Goal: Information Seeking & Learning: Learn about a topic

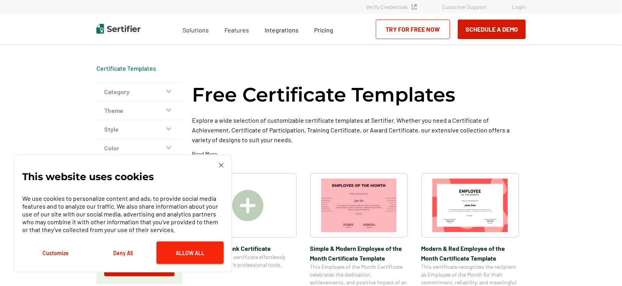
click at [195, 258] on button "Allow All" at bounding box center [190, 252] width 67 height 22
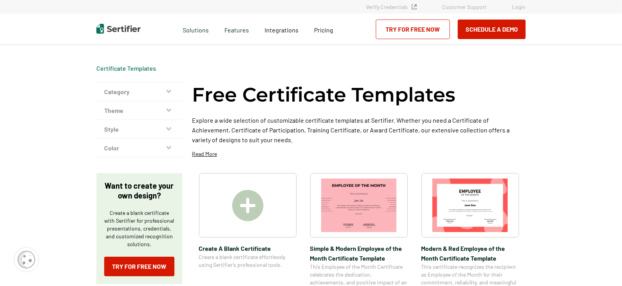
click at [170, 92] on icon "button" at bounding box center [168, 91] width 5 height 4
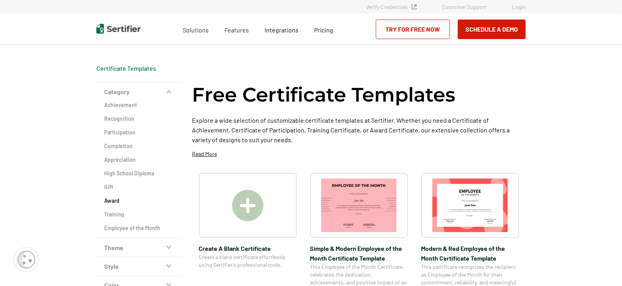
click at [121, 200] on h2 "Award" at bounding box center [139, 201] width 70 height 8
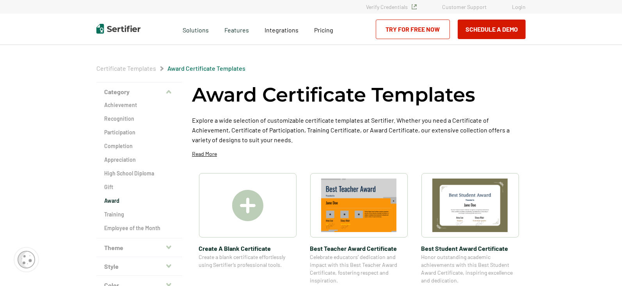
click at [171, 90] on icon "button" at bounding box center [168, 92] width 5 height 6
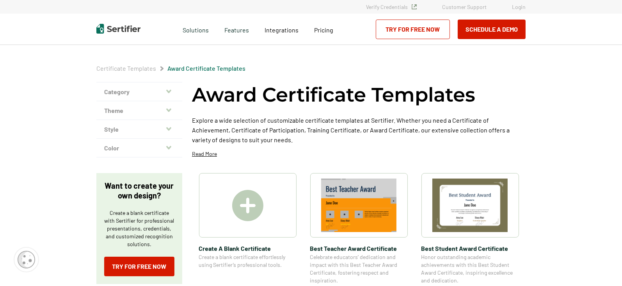
click at [171, 109] on icon "button" at bounding box center [168, 110] width 5 height 4
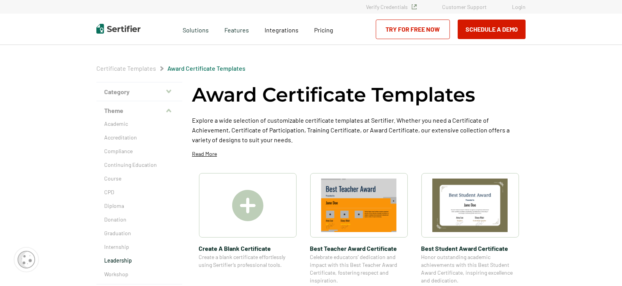
click at [128, 260] on p "Leadership" at bounding box center [139, 260] width 70 height 8
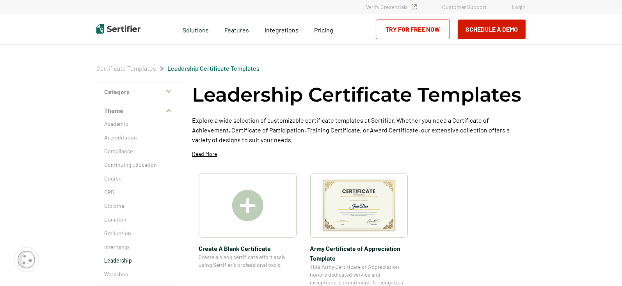
click at [171, 110] on icon "button" at bounding box center [168, 111] width 5 height 4
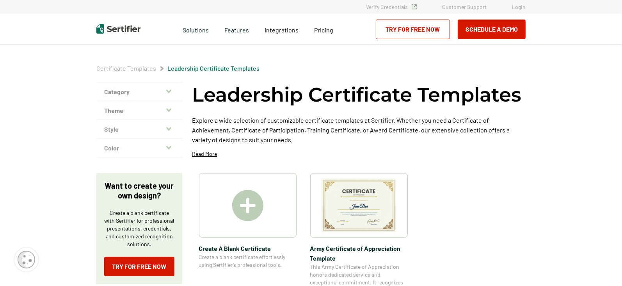
click at [171, 128] on icon "button" at bounding box center [168, 129] width 5 height 4
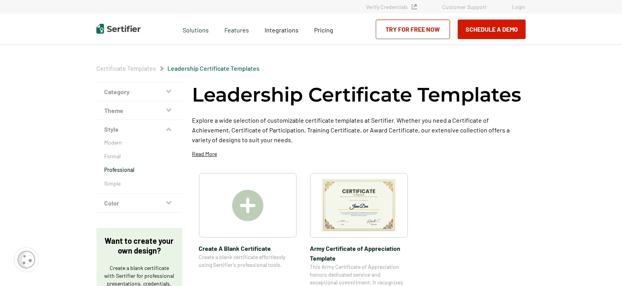
click at [136, 168] on p "Professional" at bounding box center [139, 170] width 70 height 8
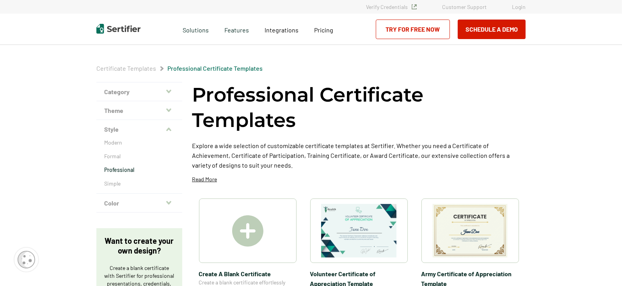
click at [170, 204] on icon "button" at bounding box center [168, 203] width 5 height 4
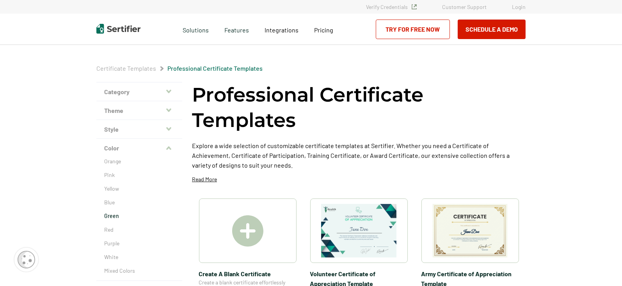
click at [128, 215] on p "Green" at bounding box center [139, 216] width 70 height 8
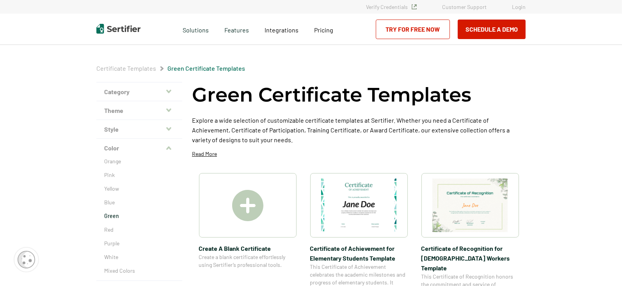
click at [258, 203] on img at bounding box center [247, 205] width 31 height 31
